Goal: Navigation & Orientation: Locate item on page

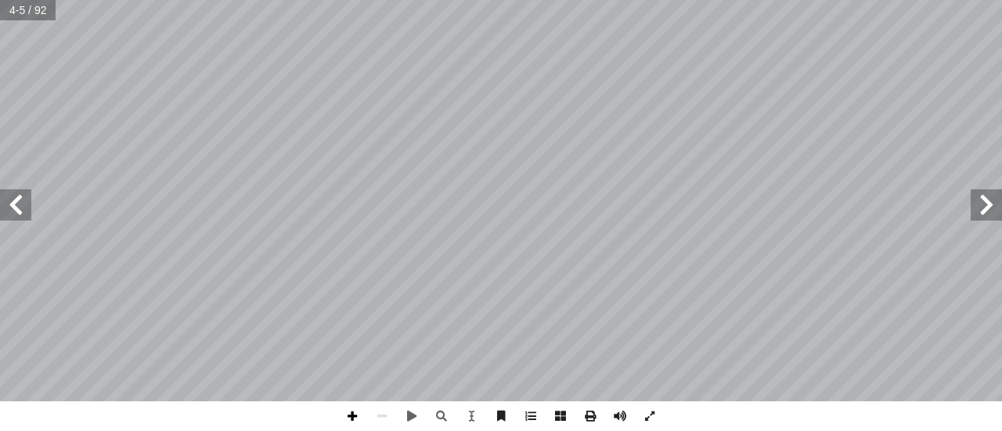
click at [348, 414] on span at bounding box center [352, 417] width 30 height 30
click at [20, 212] on span at bounding box center [15, 204] width 31 height 31
click at [20, 209] on span at bounding box center [15, 204] width 31 height 31
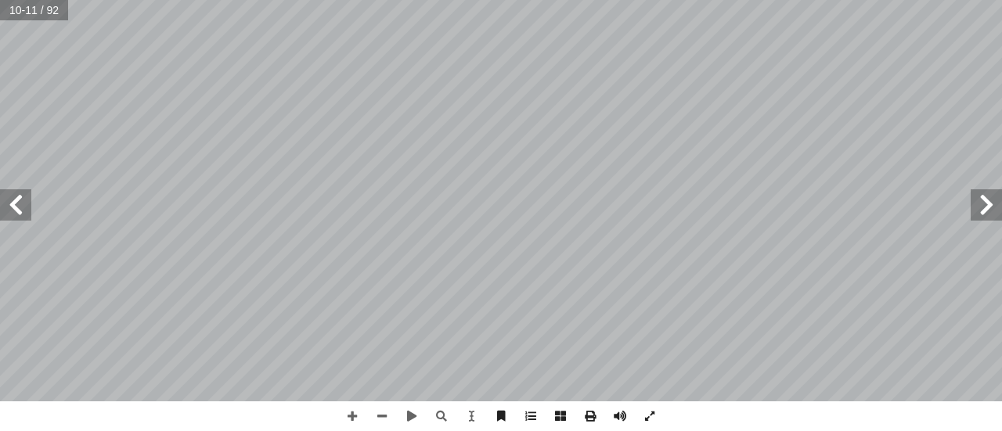
click at [20, 209] on span at bounding box center [15, 204] width 31 height 31
click at [20, 211] on span at bounding box center [15, 204] width 31 height 31
click at [15, 211] on span at bounding box center [15, 204] width 31 height 31
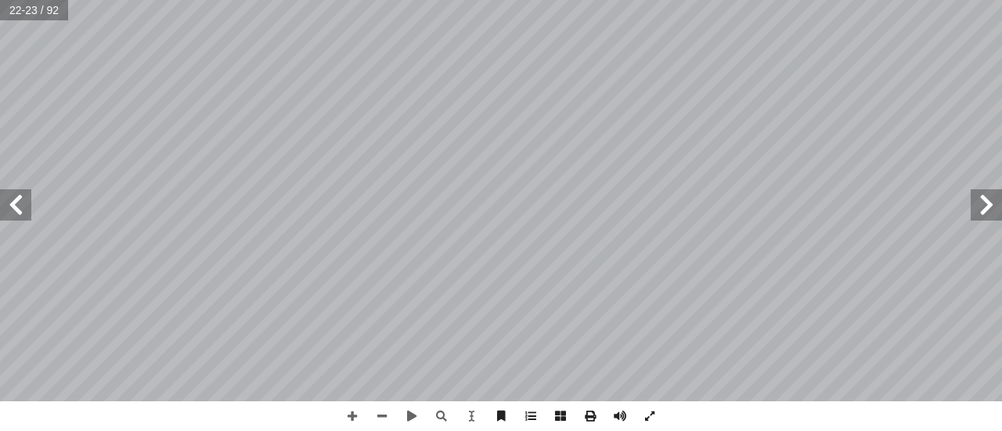
click at [15, 211] on span at bounding box center [15, 204] width 31 height 31
click at [379, 408] on span at bounding box center [382, 417] width 30 height 30
click at [993, 207] on span at bounding box center [986, 204] width 31 height 31
click at [19, 209] on span at bounding box center [15, 204] width 31 height 31
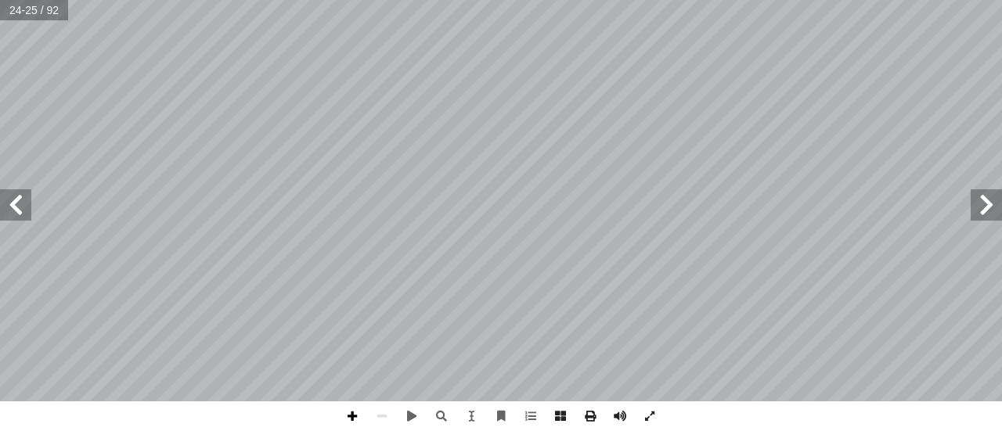
click at [351, 417] on span at bounding box center [352, 417] width 30 height 30
click at [17, 203] on span at bounding box center [15, 204] width 31 height 31
click at [981, 209] on span at bounding box center [986, 204] width 31 height 31
click at [17, 201] on span at bounding box center [15, 204] width 31 height 31
click at [988, 206] on span at bounding box center [986, 204] width 31 height 31
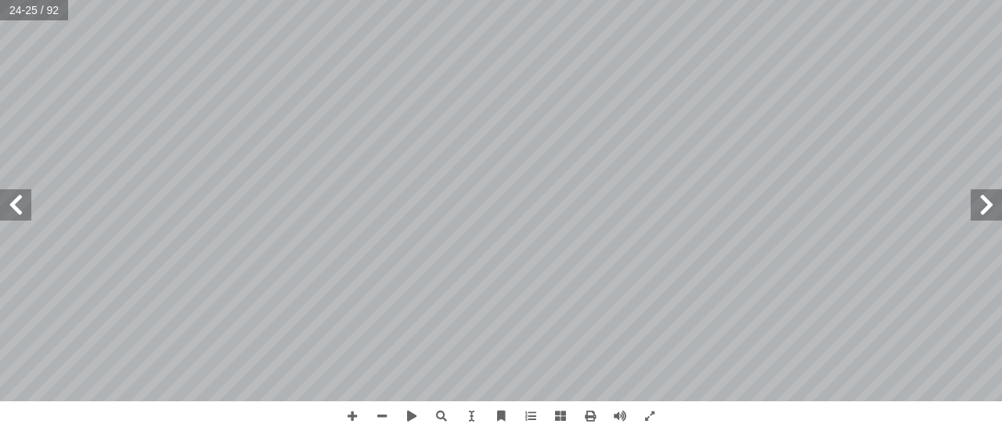
click at [18, 211] on span at bounding box center [15, 204] width 31 height 31
click at [982, 214] on span at bounding box center [986, 204] width 31 height 31
